Goal: Check status: Check status

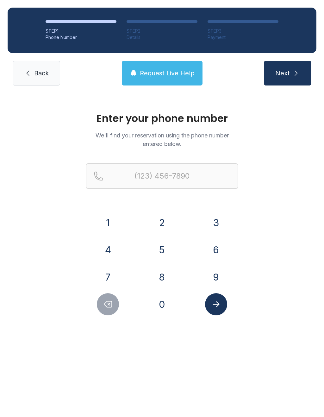
click at [110, 251] on button "4" at bounding box center [108, 250] width 22 height 22
click at [113, 278] on button "7" at bounding box center [108, 277] width 22 height 22
click at [165, 279] on button "8" at bounding box center [162, 277] width 22 height 22
click at [109, 281] on button "7" at bounding box center [108, 277] width 22 height 22
click at [213, 225] on button "3" at bounding box center [216, 223] width 22 height 22
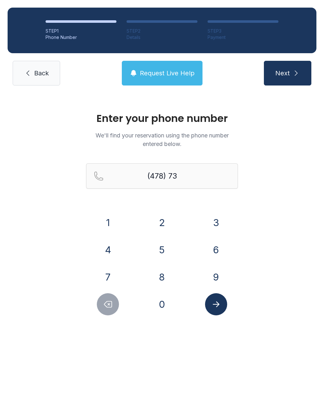
click at [213, 225] on button "3" at bounding box center [216, 223] width 22 height 22
click at [213, 223] on button "3" at bounding box center [216, 223] width 22 height 22
click at [110, 277] on button "7" at bounding box center [108, 277] width 22 height 22
click at [212, 222] on button "3" at bounding box center [216, 223] width 22 height 22
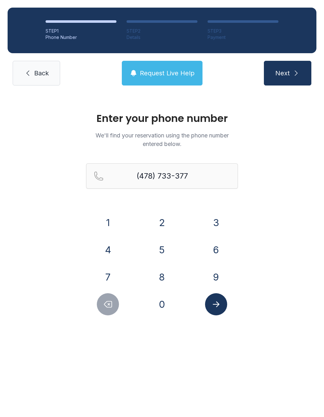
type input "[PHONE_NUMBER]"
click at [208, 319] on div "Enter your phone number We'll find your reservation using the phone number ente…" at bounding box center [162, 217] width 324 height 248
click at [219, 306] on icon "Submit lookup form" at bounding box center [216, 304] width 9 height 9
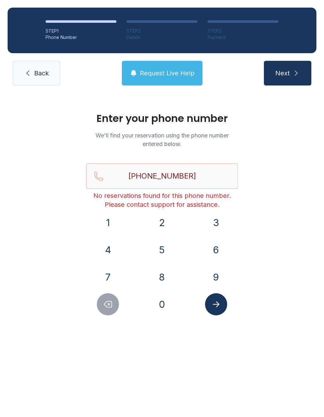
click at [35, 68] on link "Back" at bounding box center [36, 73] width 47 height 25
